Goal: Task Accomplishment & Management: Complete application form

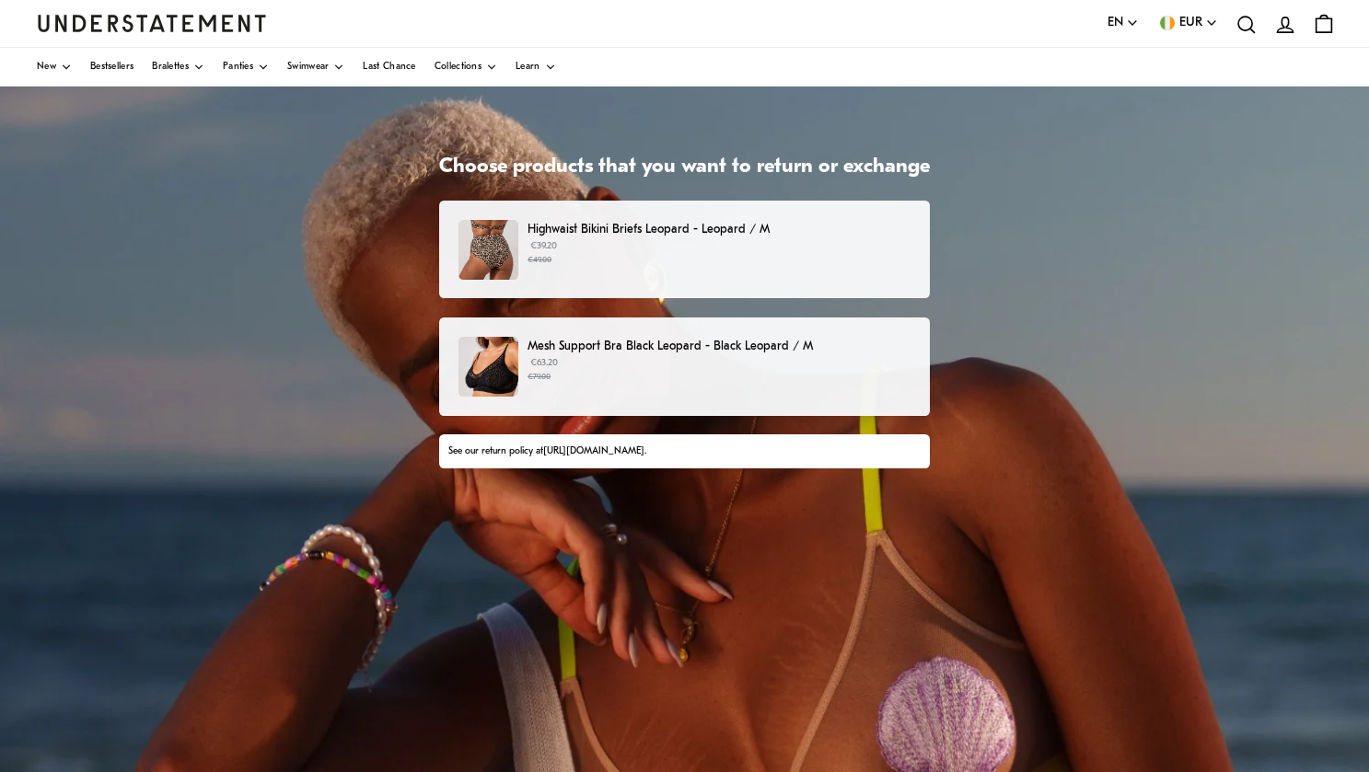
scroll to position [70, 0]
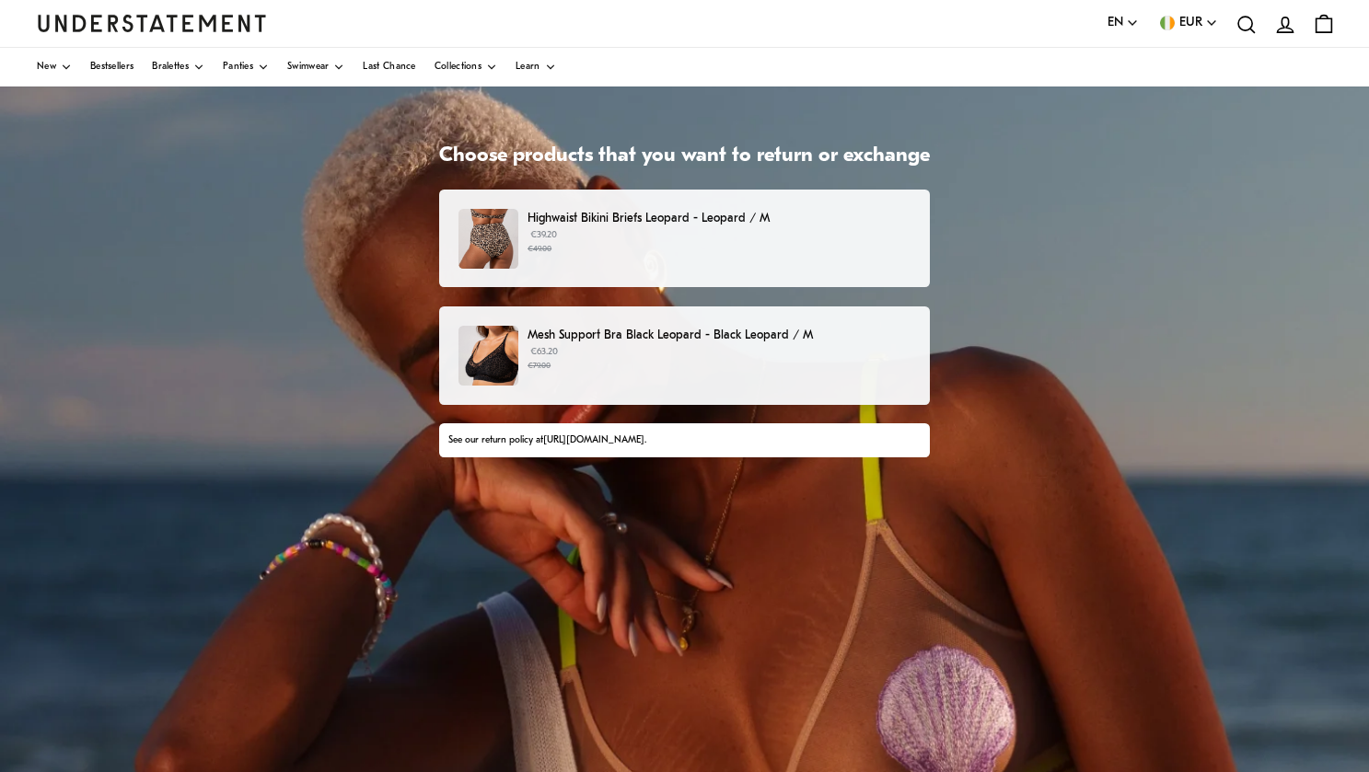
click at [786, 249] on small "€49.00" at bounding box center [718, 249] width 383 height 13
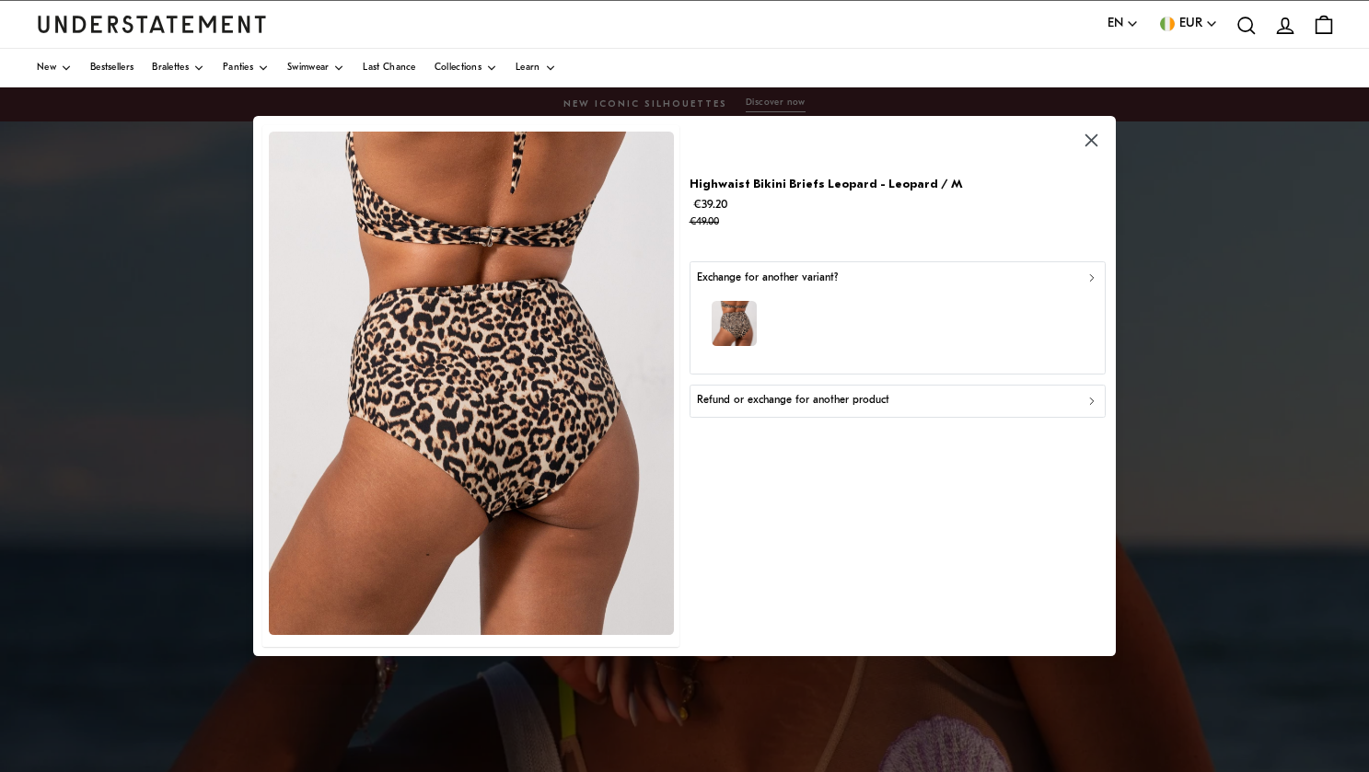
click at [1081, 402] on div "Refund or exchange for another product" at bounding box center [897, 400] width 400 height 17
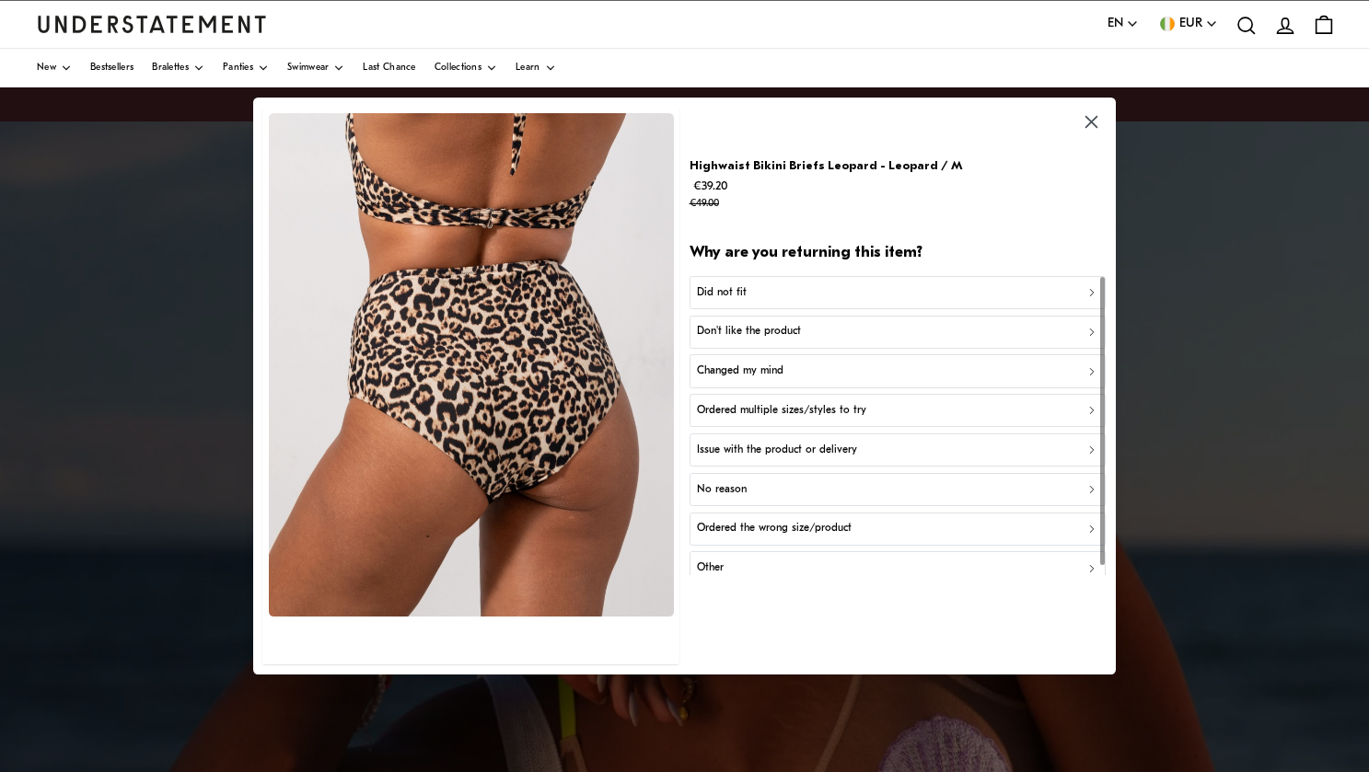
click at [726, 292] on p "Did not fit" at bounding box center [722, 292] width 50 height 17
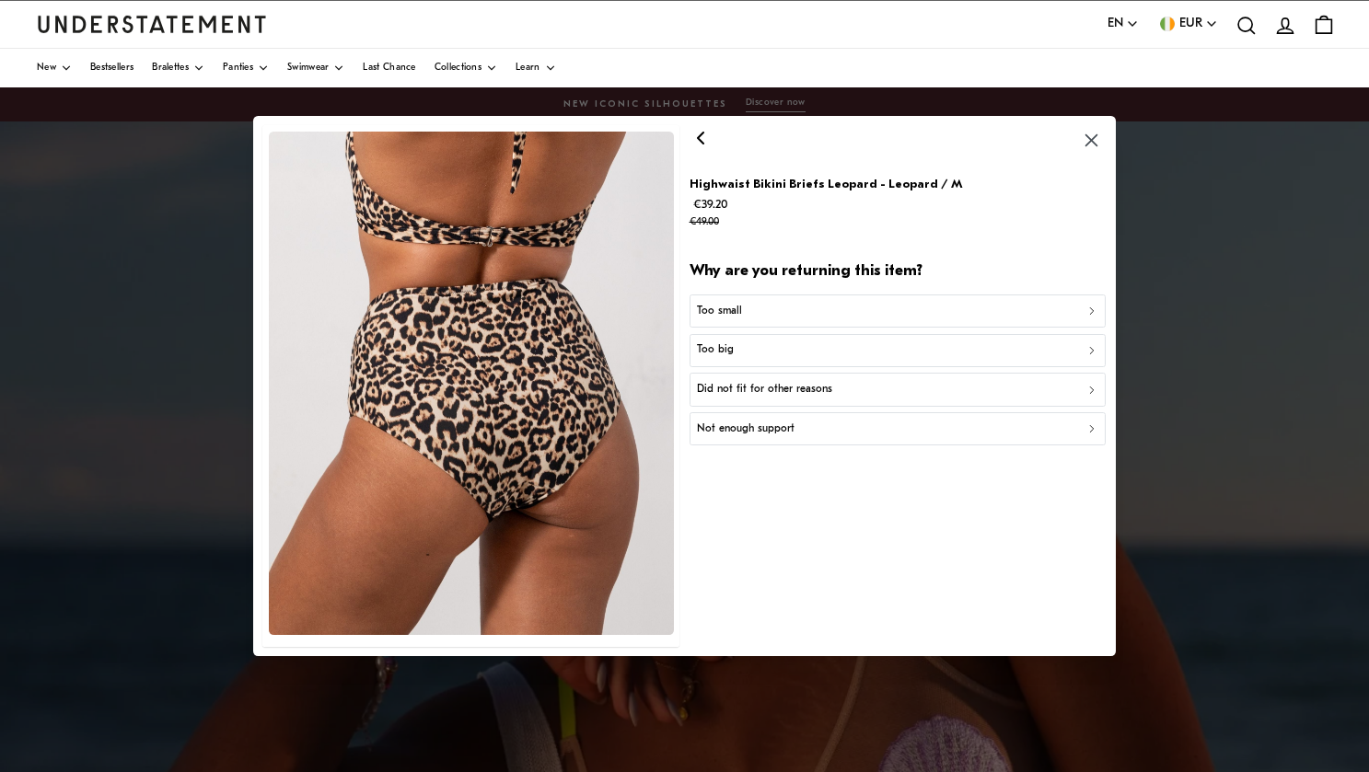
click at [723, 310] on p "Too small" at bounding box center [719, 310] width 45 height 17
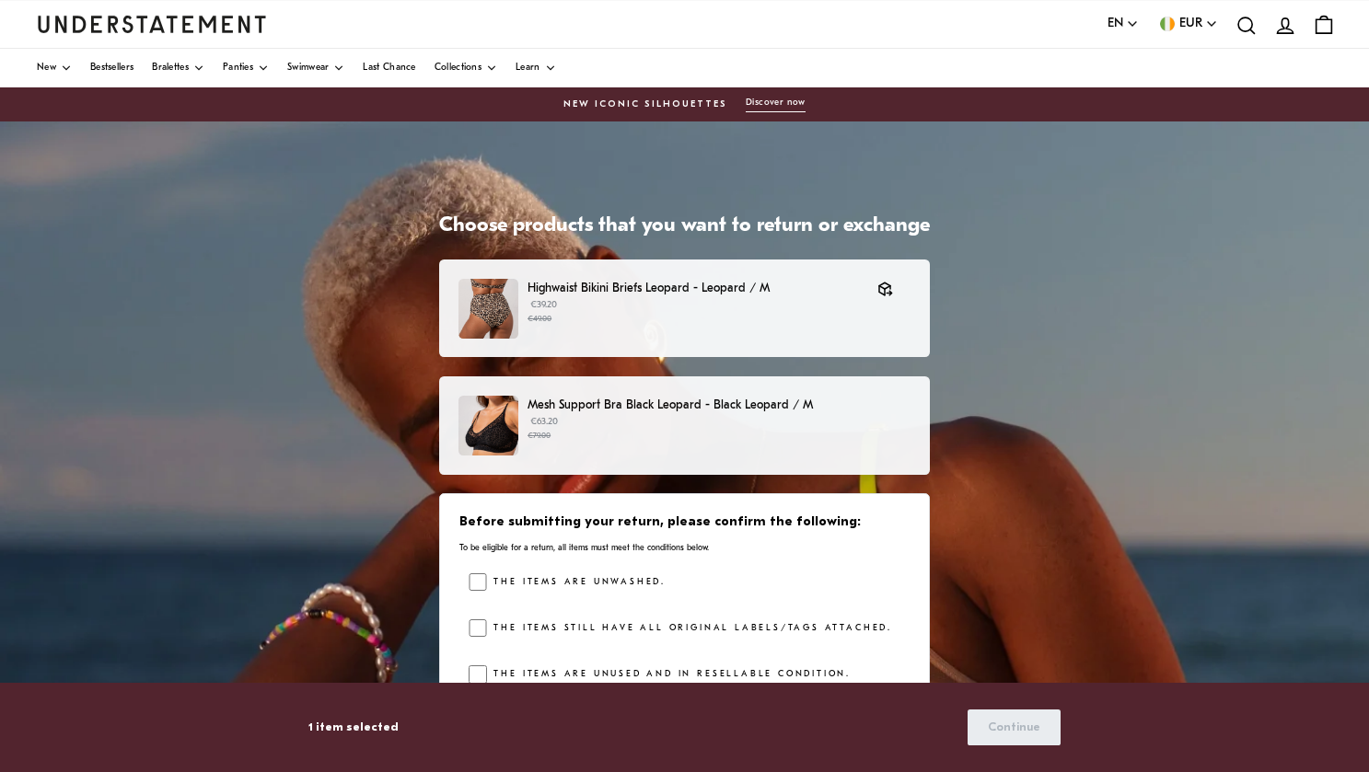
click at [614, 412] on p "Mesh Support Bra Black Leopard - Black Leopard / M" at bounding box center [718, 405] width 383 height 19
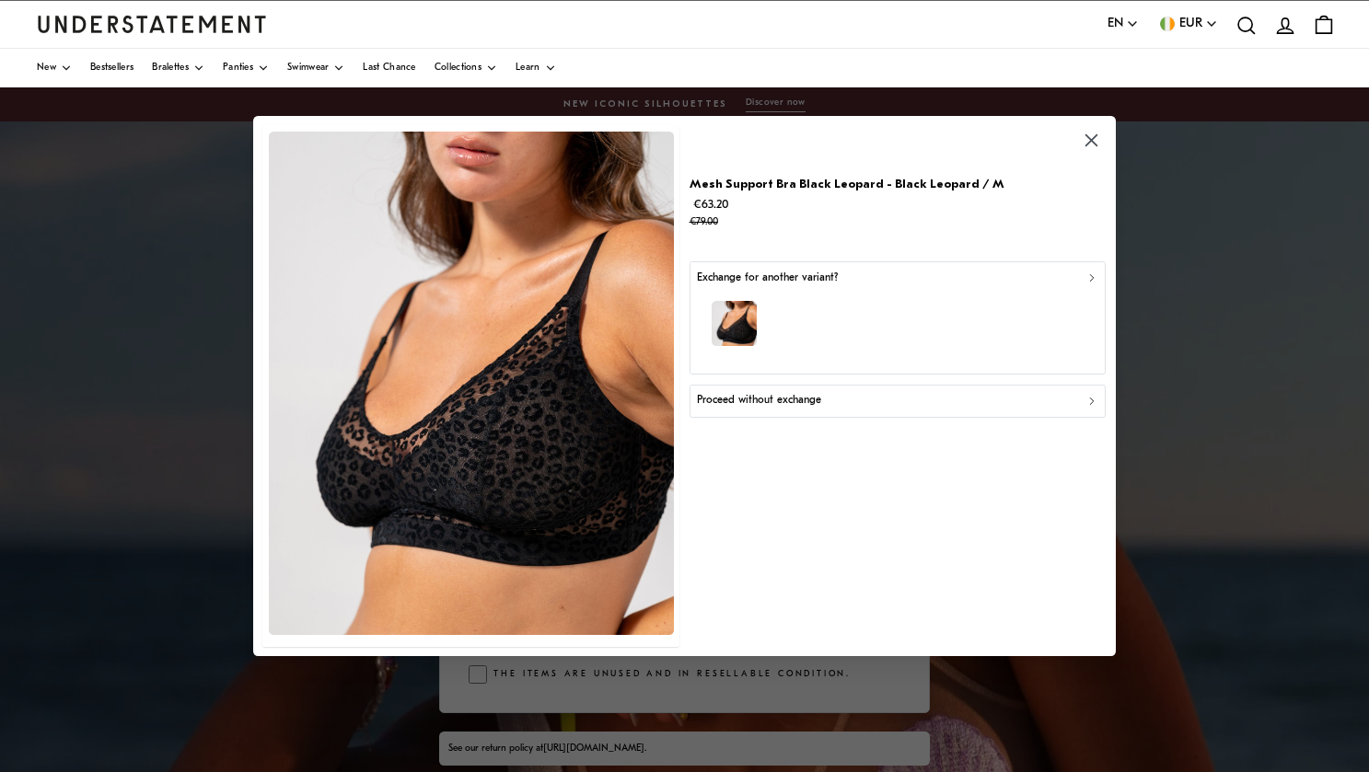
click at [868, 403] on div "Proceed without exchange" at bounding box center [897, 400] width 400 height 17
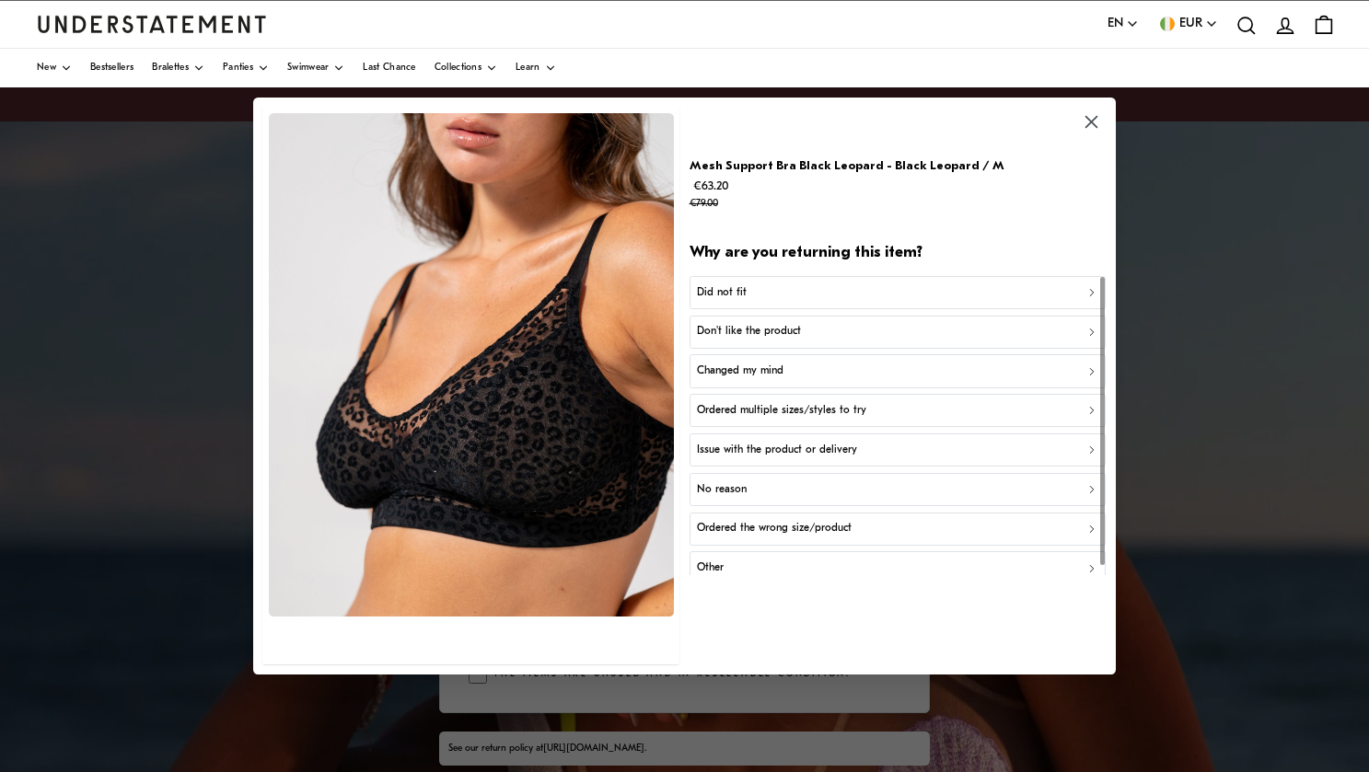
click at [1090, 119] on icon "button" at bounding box center [1091, 121] width 21 height 21
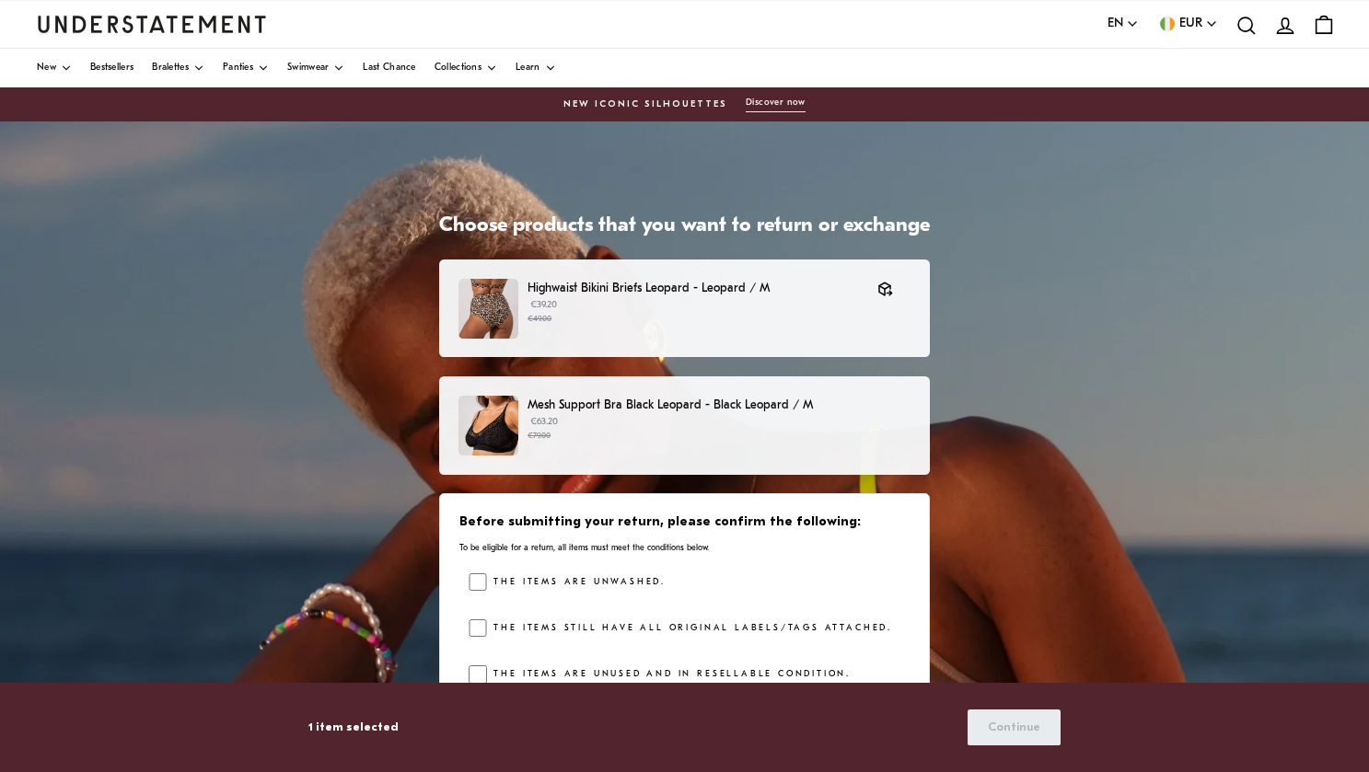
click at [695, 422] on p "€63.20 €79.00" at bounding box center [718, 429] width 383 height 28
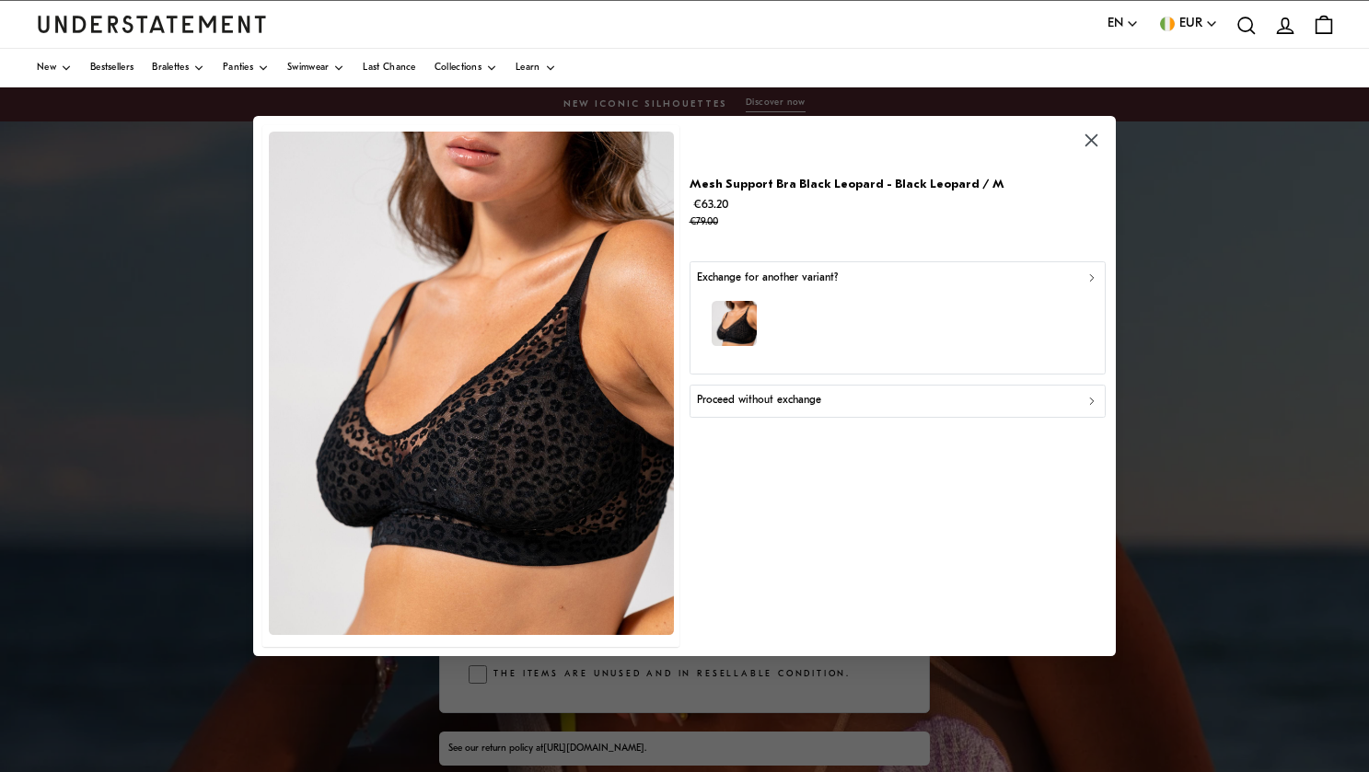
click at [808, 392] on p "Proceed without exchange" at bounding box center [759, 400] width 124 height 17
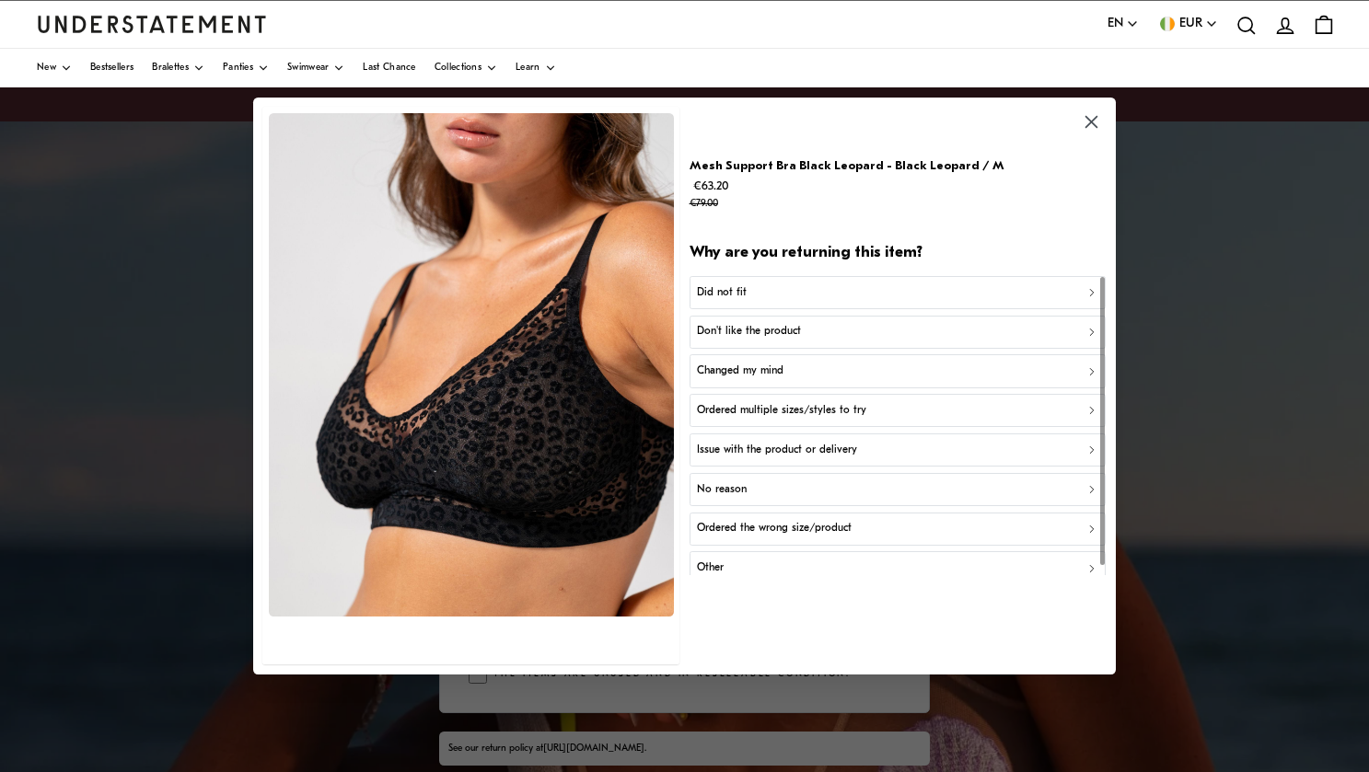
click at [775, 290] on div "Did not fit" at bounding box center [897, 292] width 400 height 17
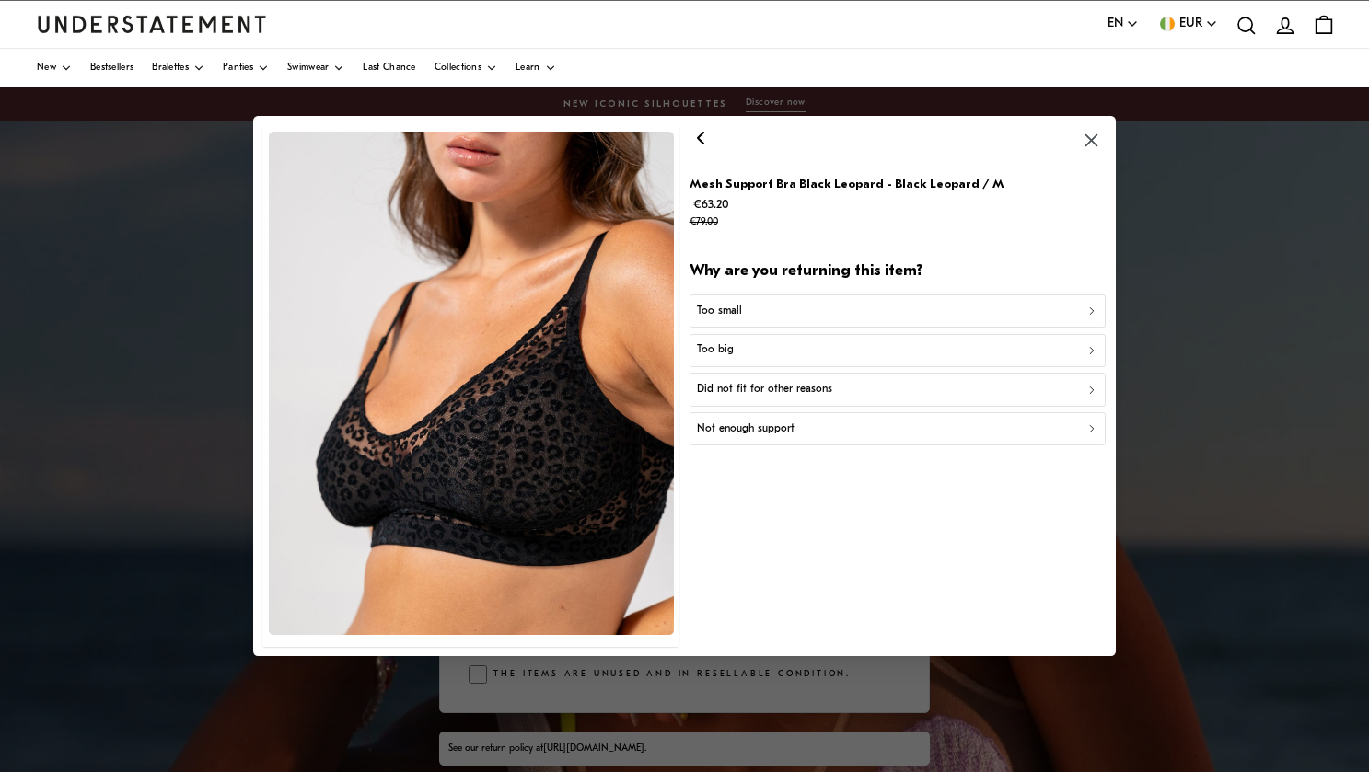
click at [760, 315] on div "Too small" at bounding box center [897, 310] width 400 height 17
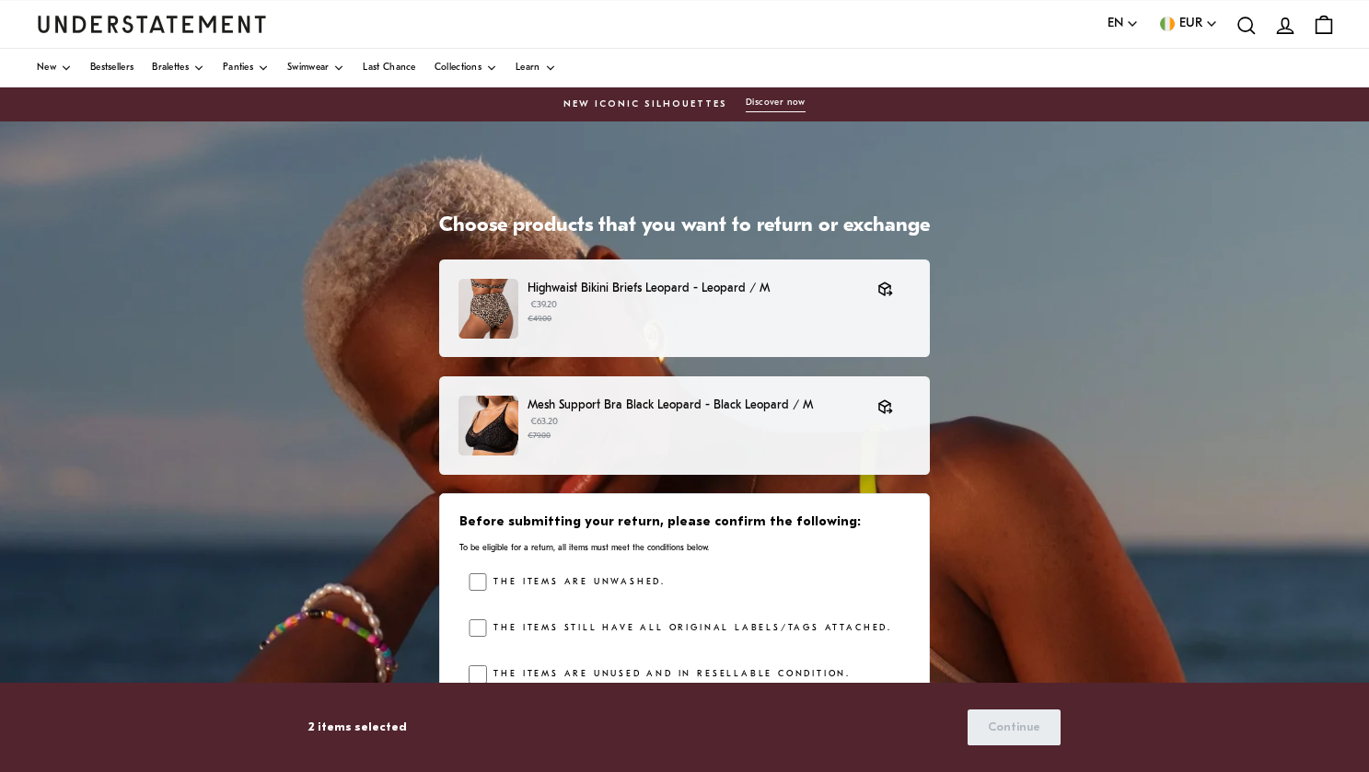
click at [714, 285] on p "Highwaist Bikini Briefs Leopard - Leopard / M" at bounding box center [692, 288] width 331 height 19
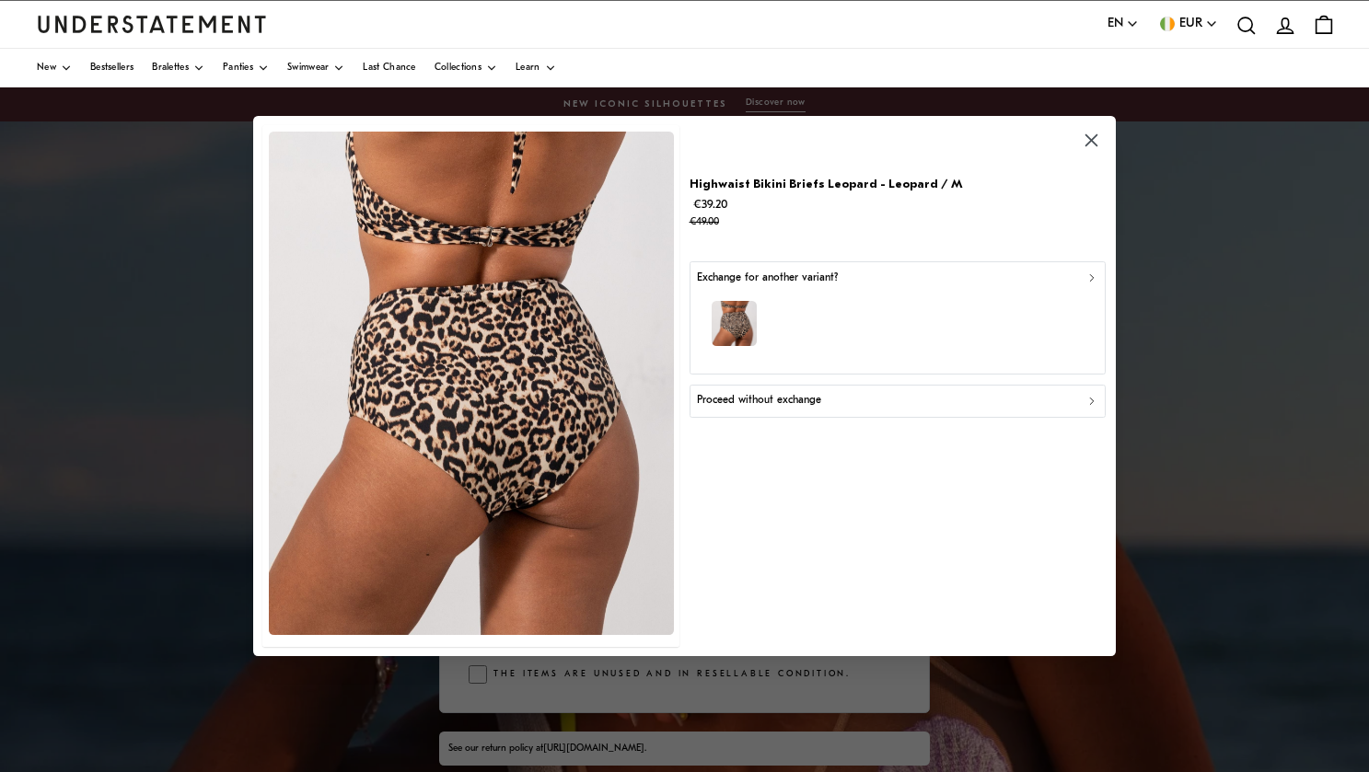
click at [781, 402] on p "Proceed without exchange" at bounding box center [759, 400] width 124 height 17
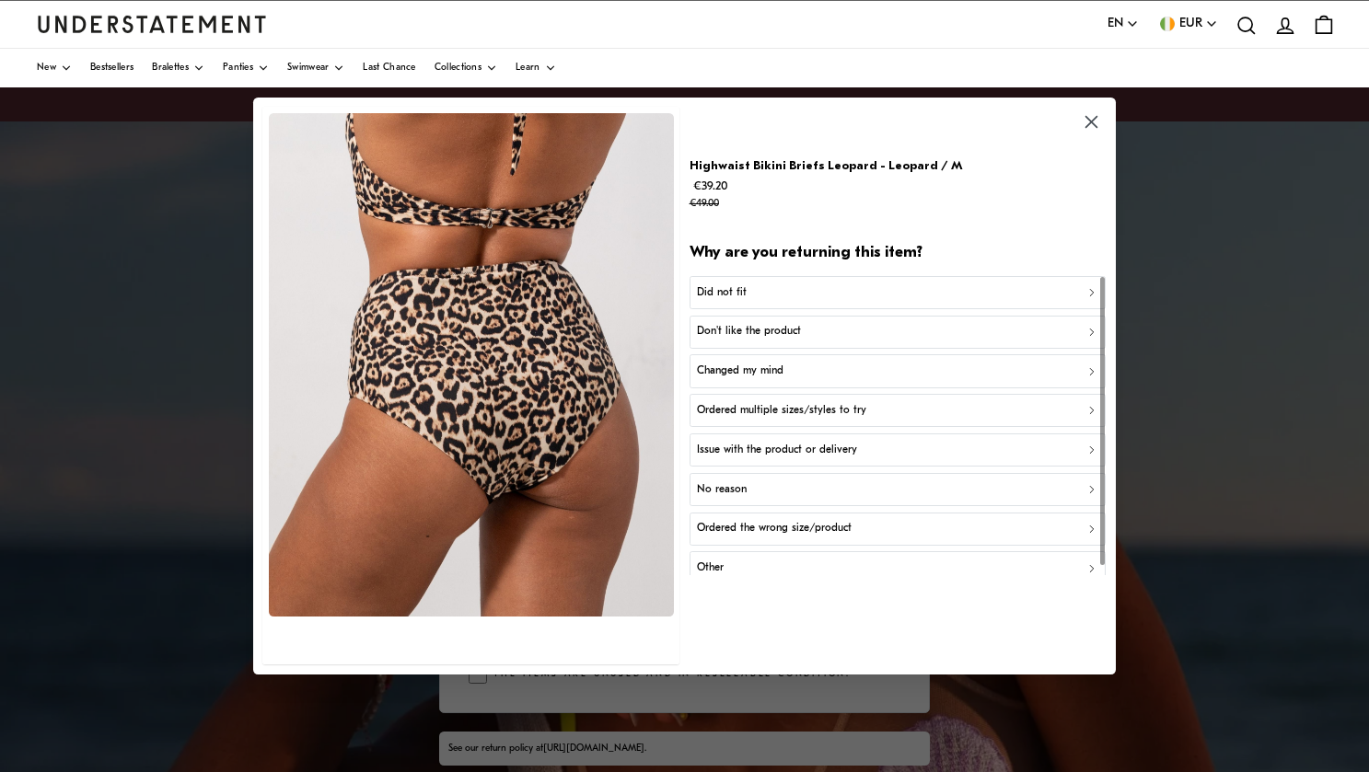
click at [733, 293] on p "Did not fit" at bounding box center [722, 292] width 50 height 17
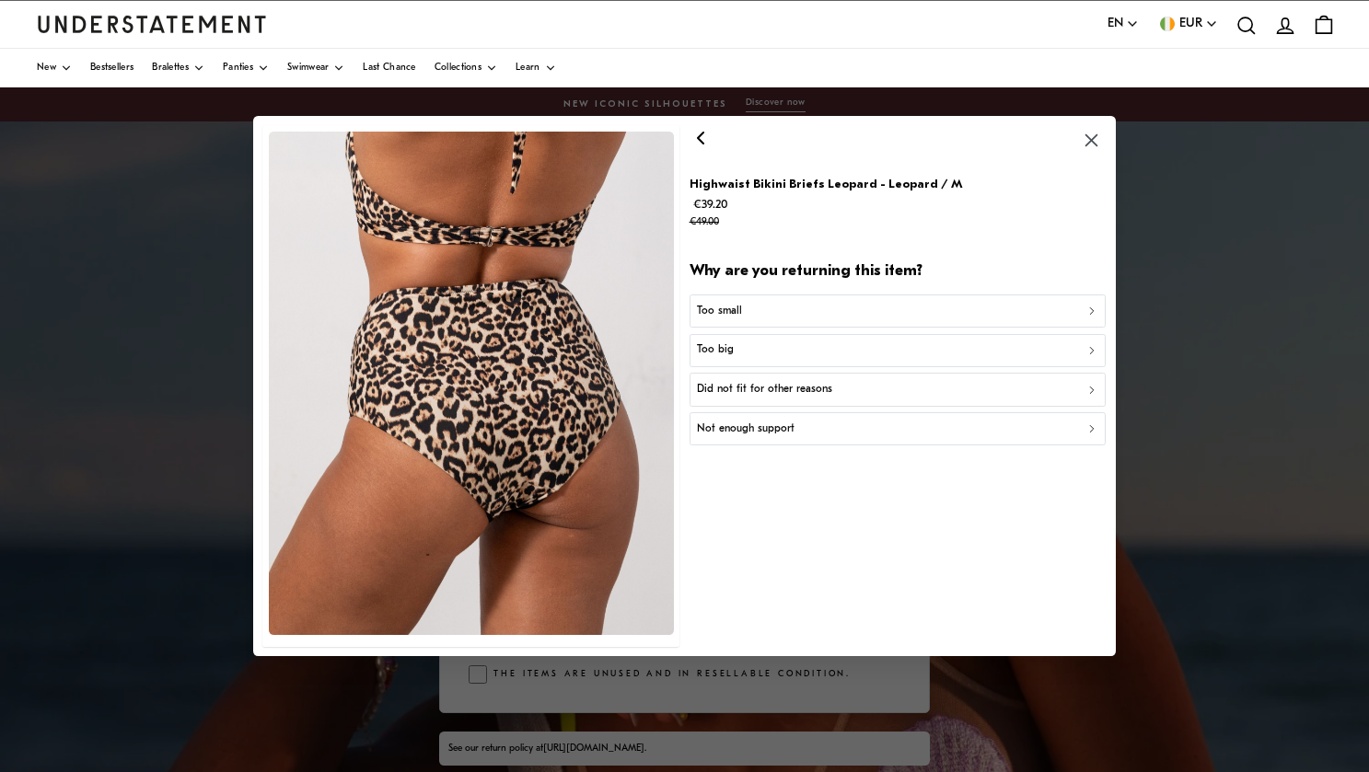
click at [721, 318] on p "Too small" at bounding box center [719, 310] width 45 height 17
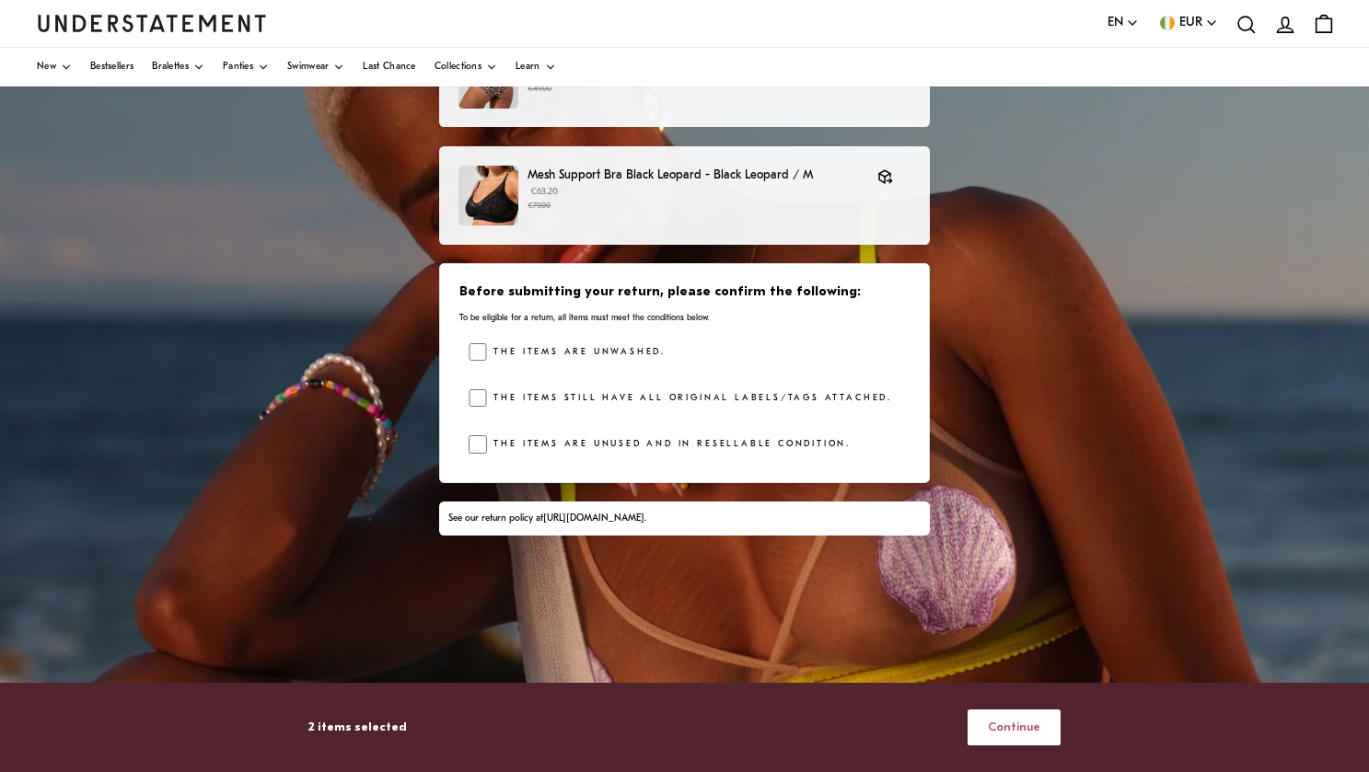
scroll to position [270, 0]
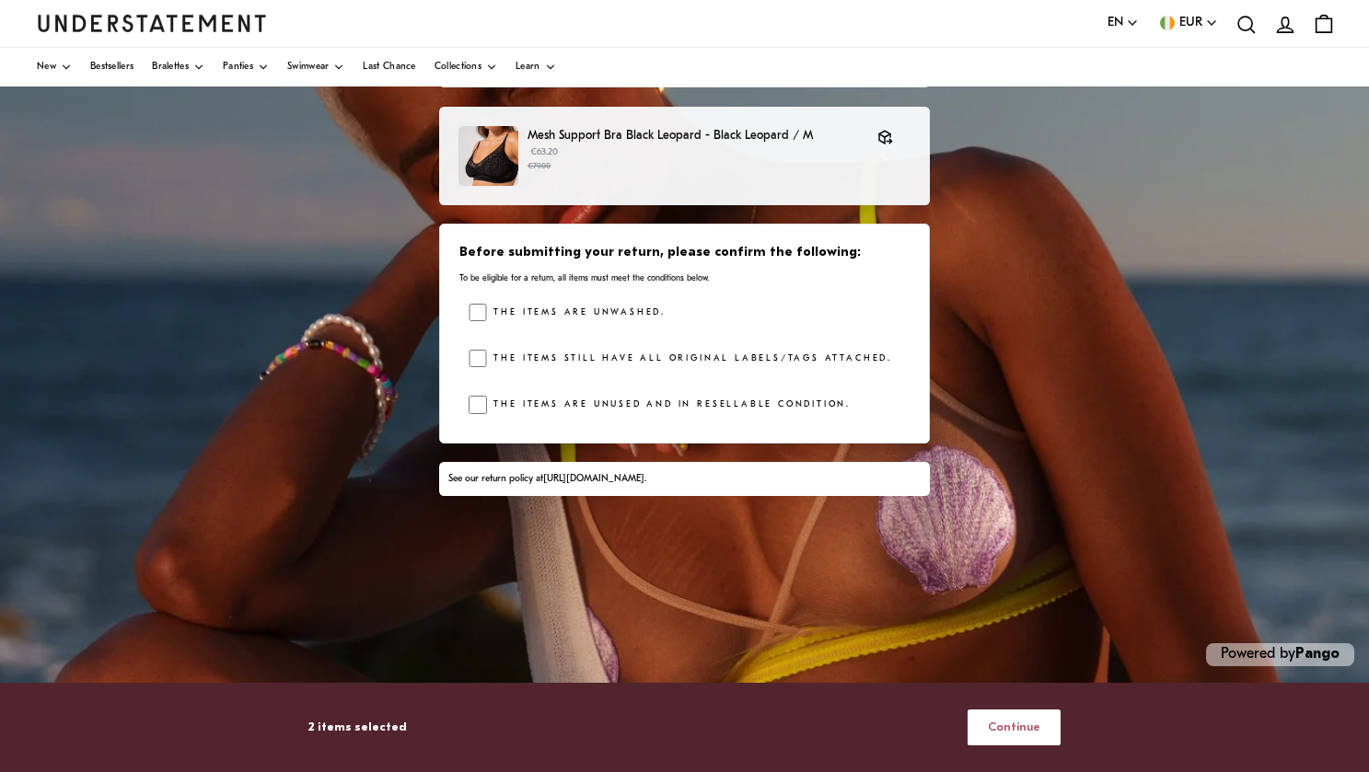
click at [1024, 734] on span "Continue" at bounding box center [1014, 728] width 52 height 34
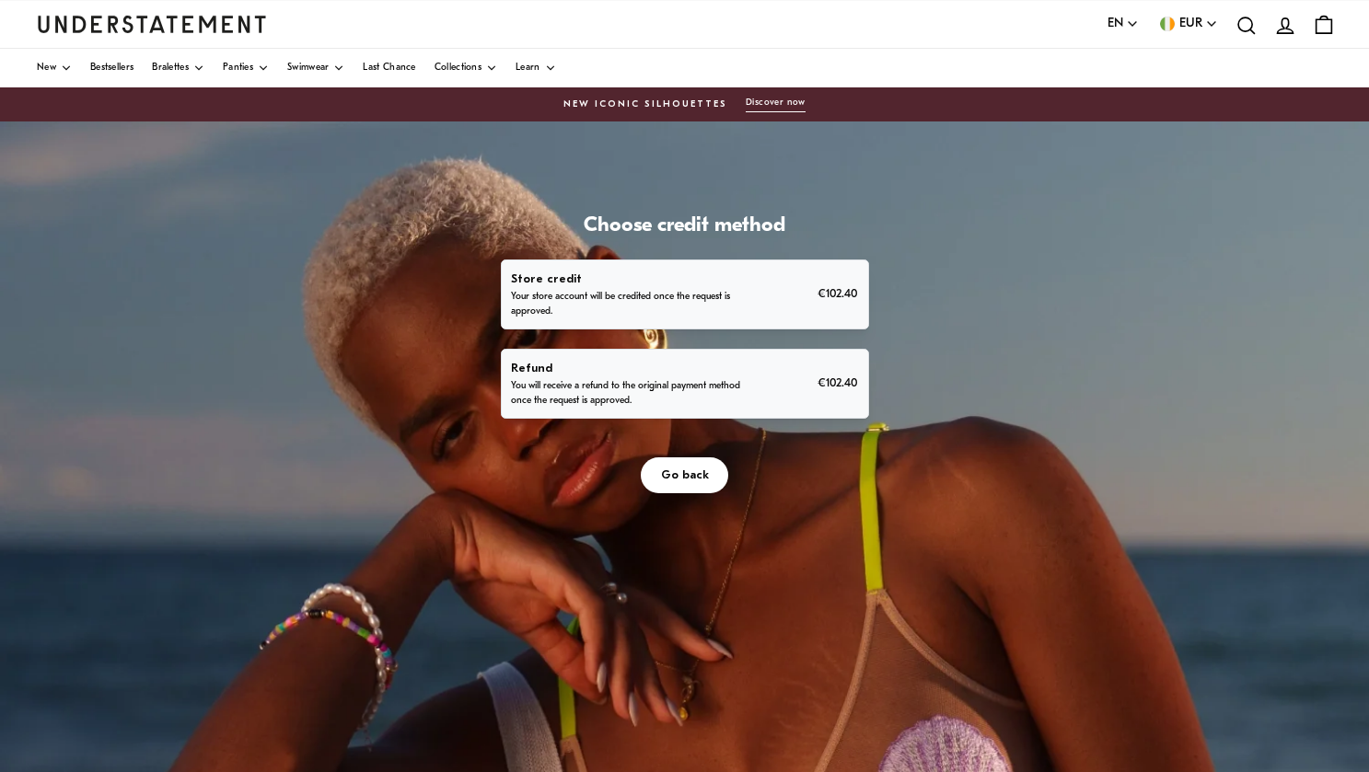
click at [683, 397] on p "You will receive a refund to the original payment method once the request is ap…" at bounding box center [626, 393] width 230 height 29
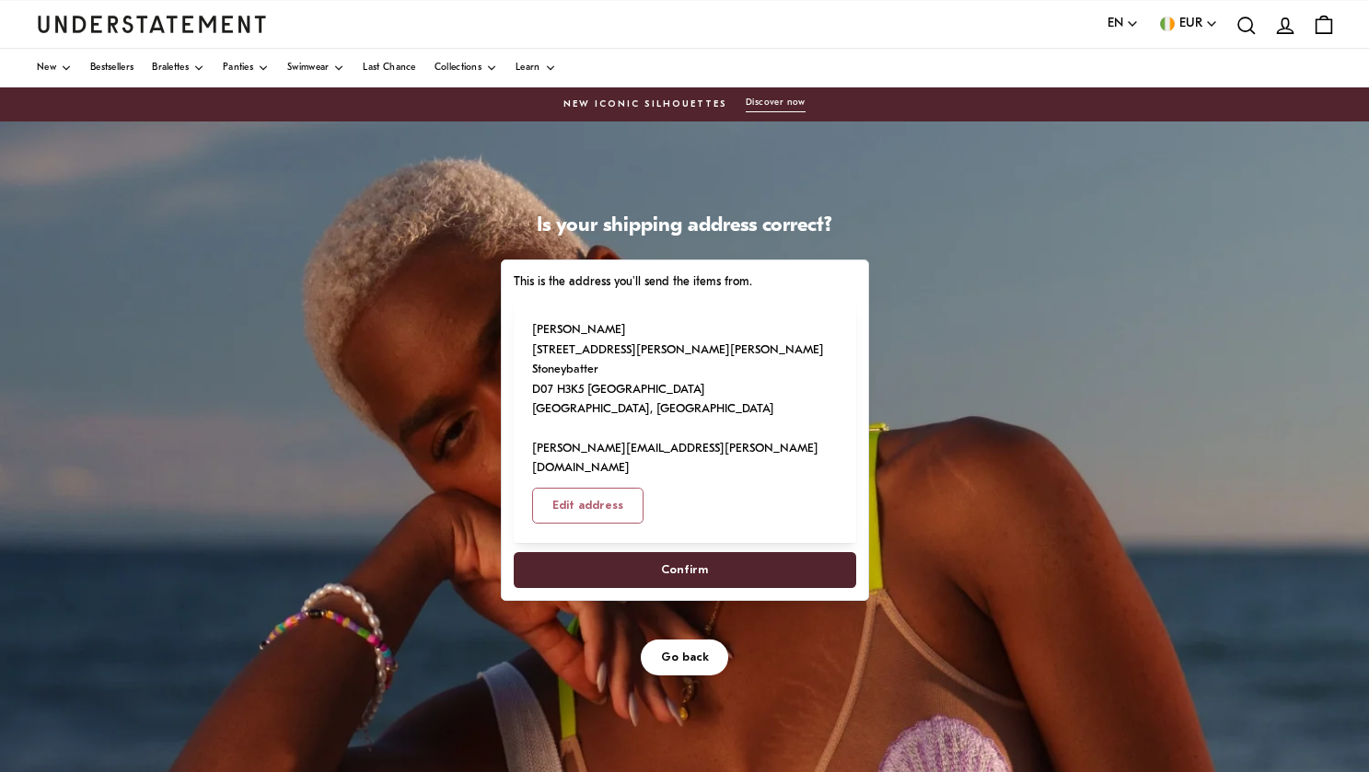
click at [671, 553] on span "Confirm" at bounding box center [684, 570] width 47 height 34
select select "**"
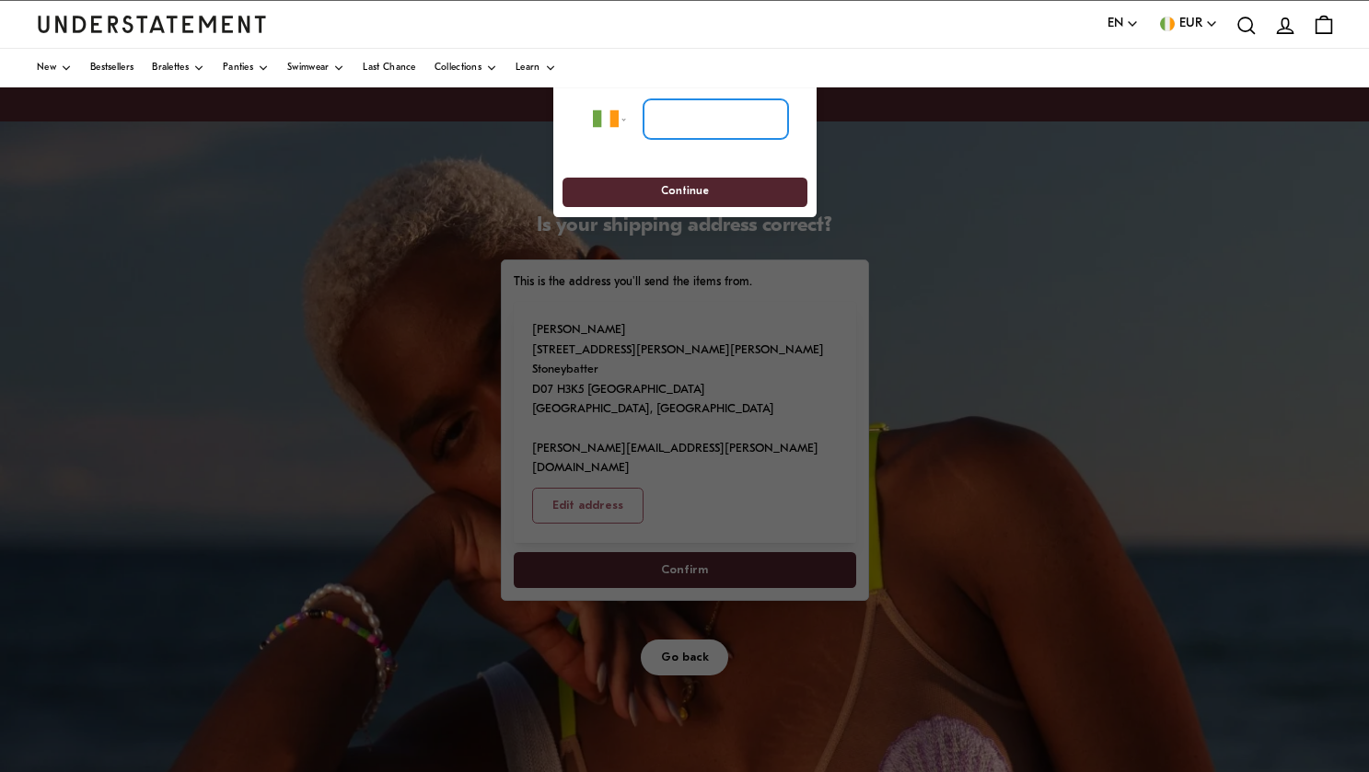
click at [665, 126] on input "tel" at bounding box center [714, 119] width 145 height 40
type input "**********"
click at [681, 197] on span "Continue" at bounding box center [685, 193] width 48 height 29
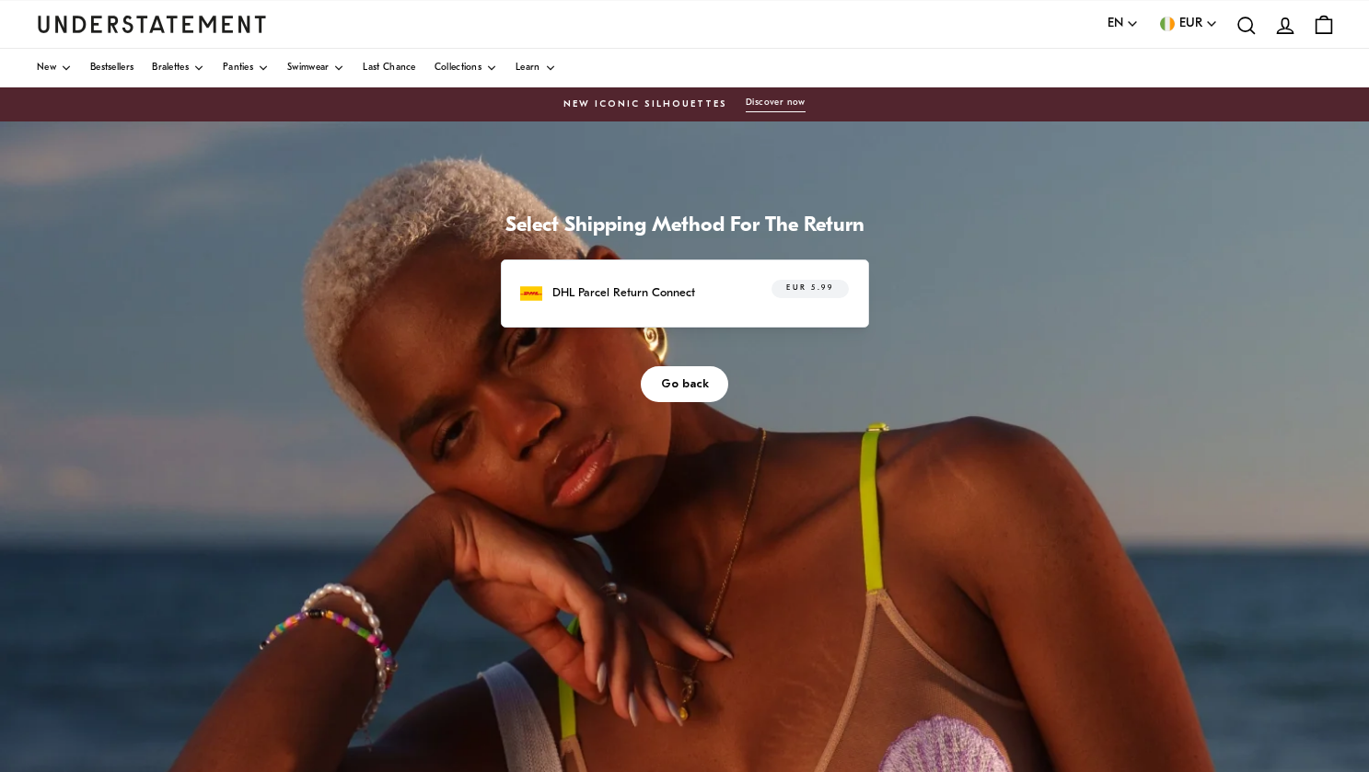
click at [715, 287] on div "DHL Parcel Return Connect EUR 5.99" at bounding box center [684, 294] width 328 height 29
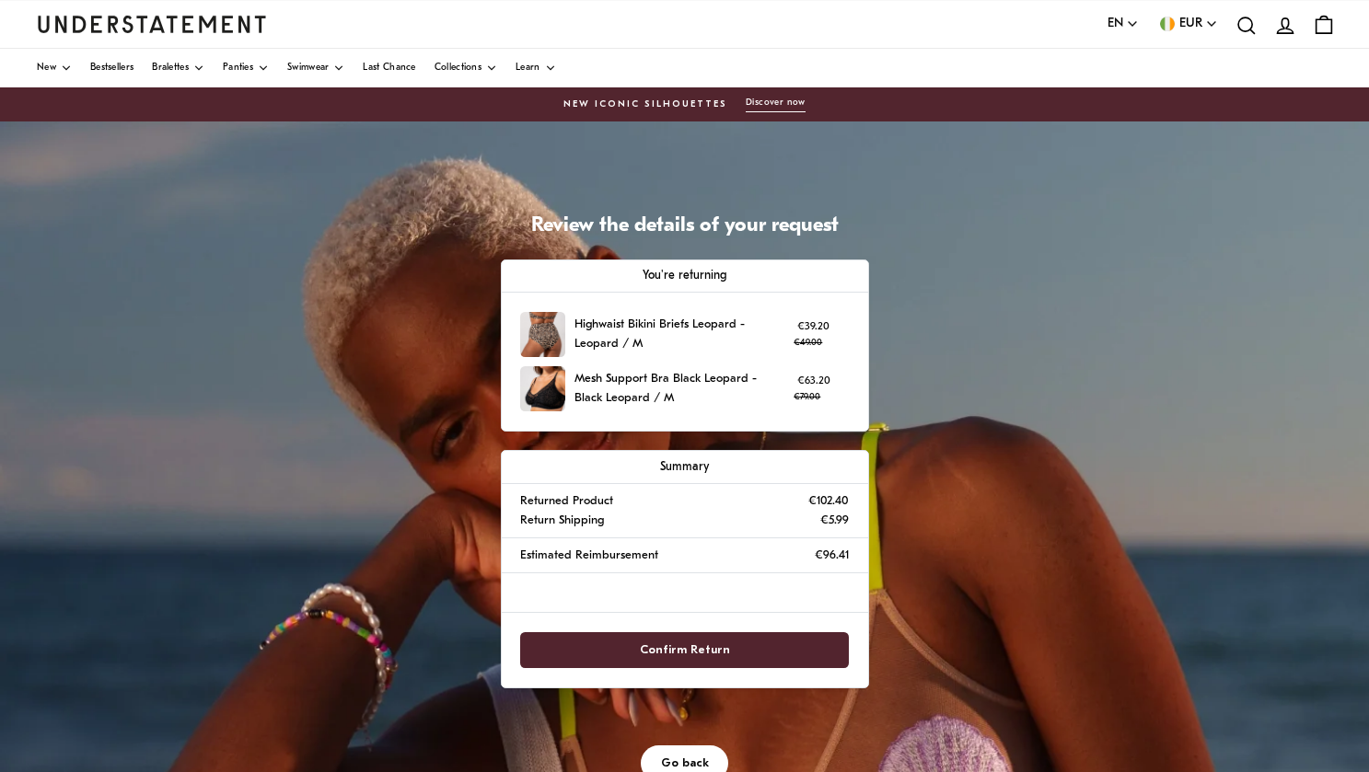
click at [682, 643] on span "Confirm Return" at bounding box center [685, 650] width 90 height 34
